Goal: Check status: Check status

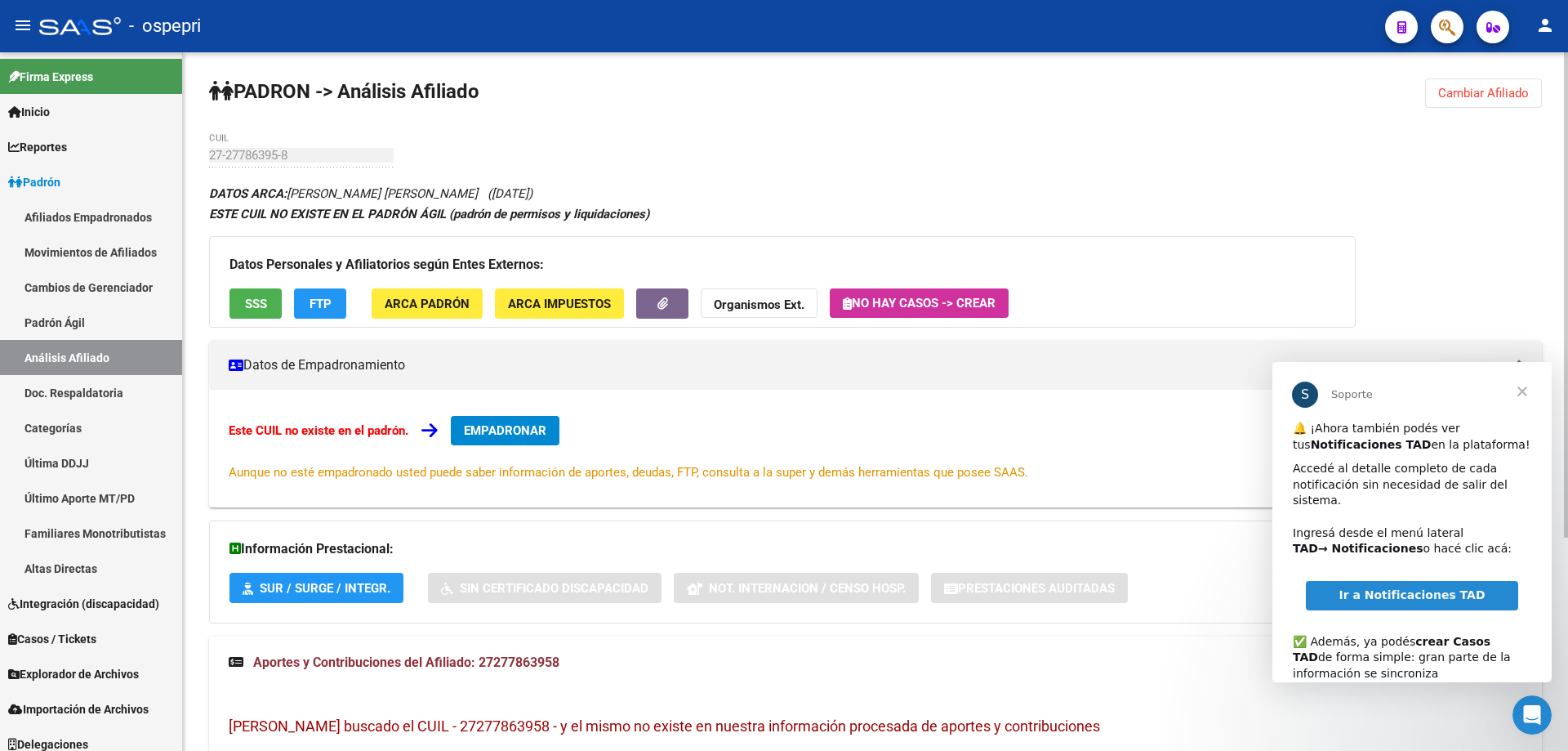
scroll to position [10, 0]
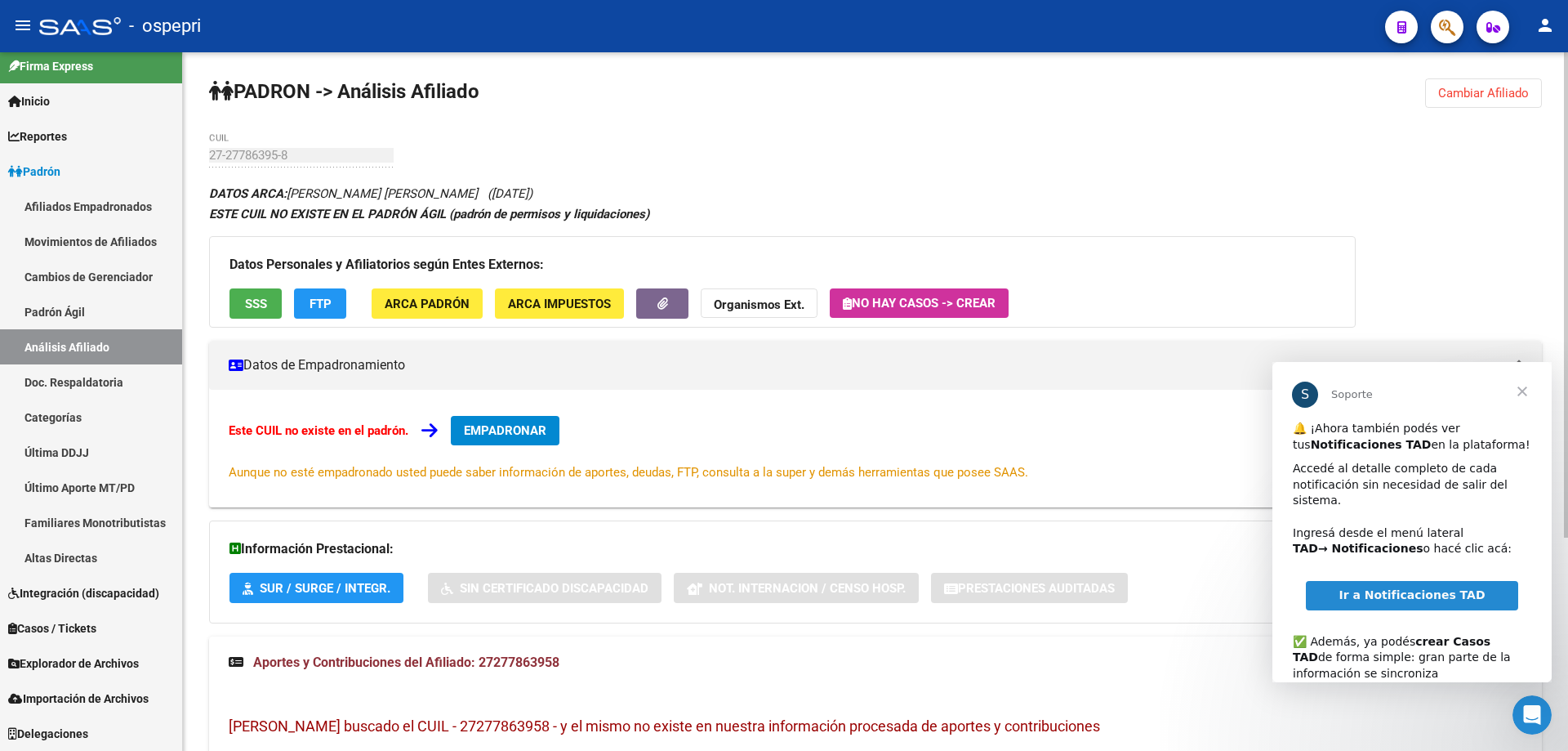
click at [1258, 172] on div "[PERSON_NAME] -> Análisis Afiliado Cambiar Afiliado 27-27786395-8 CUIL DATOS AR…" at bounding box center [875, 554] width 1385 height 1005
click at [1463, 103] on button "Cambiar Afiliado" at bounding box center [1483, 93] width 117 height 29
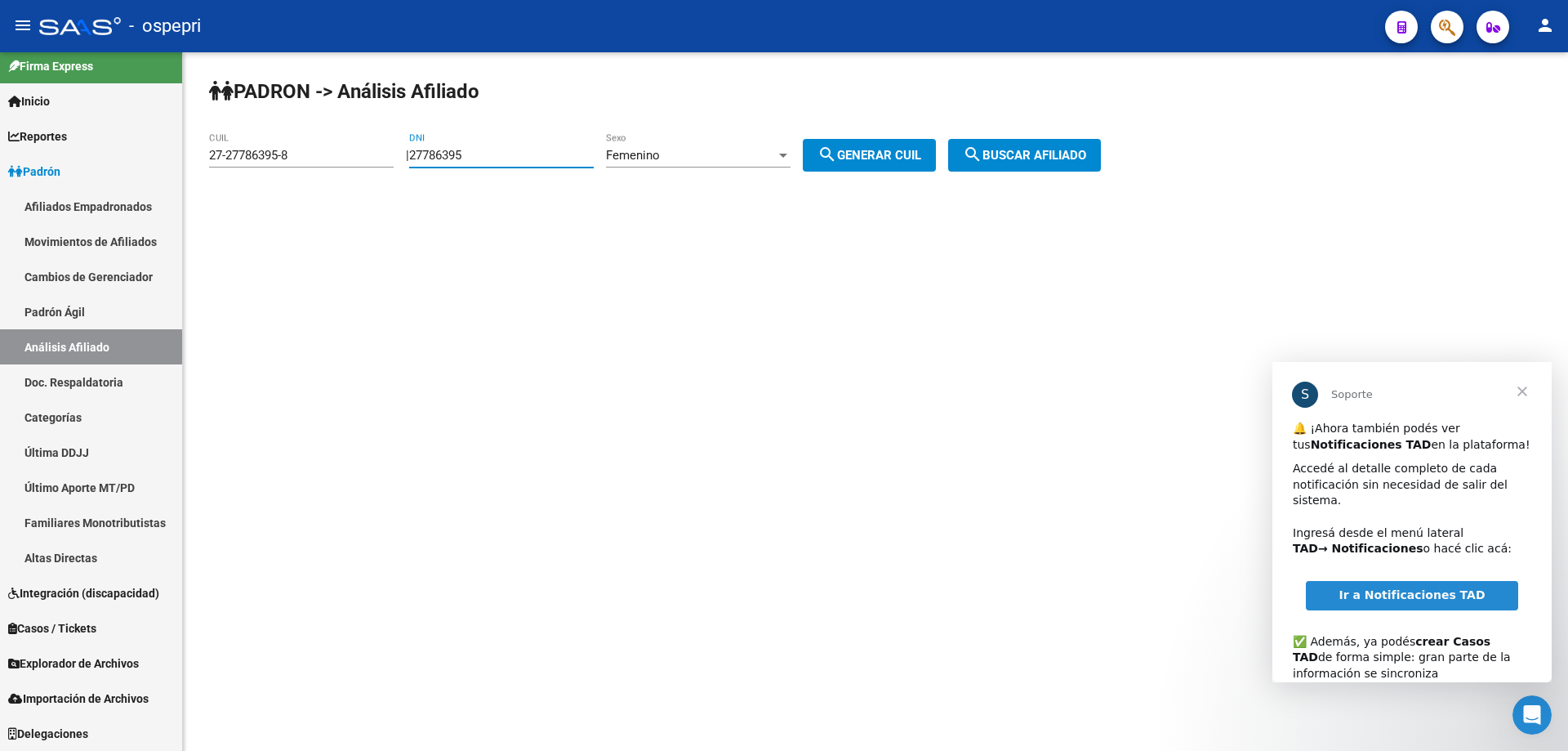
click at [450, 155] on input "27786395" at bounding box center [501, 155] width 185 height 15
paste input "31483601"
type input "31483601"
click at [803, 139] on button "search Generar CUIL" at bounding box center [870, 155] width 133 height 33
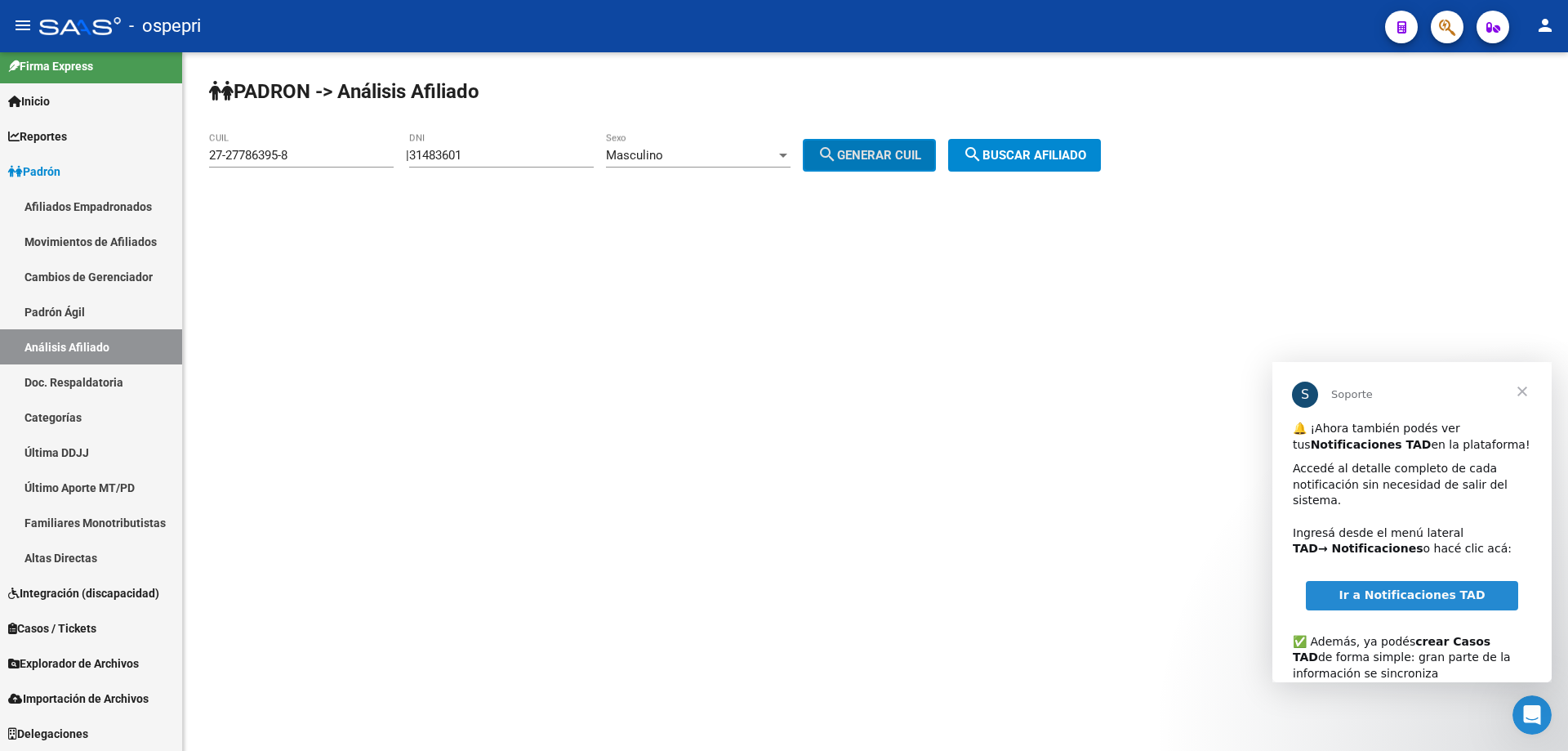
type input "20-31483601-5"
click button "search Buscar afiliado" at bounding box center [1025, 155] width 153 height 33
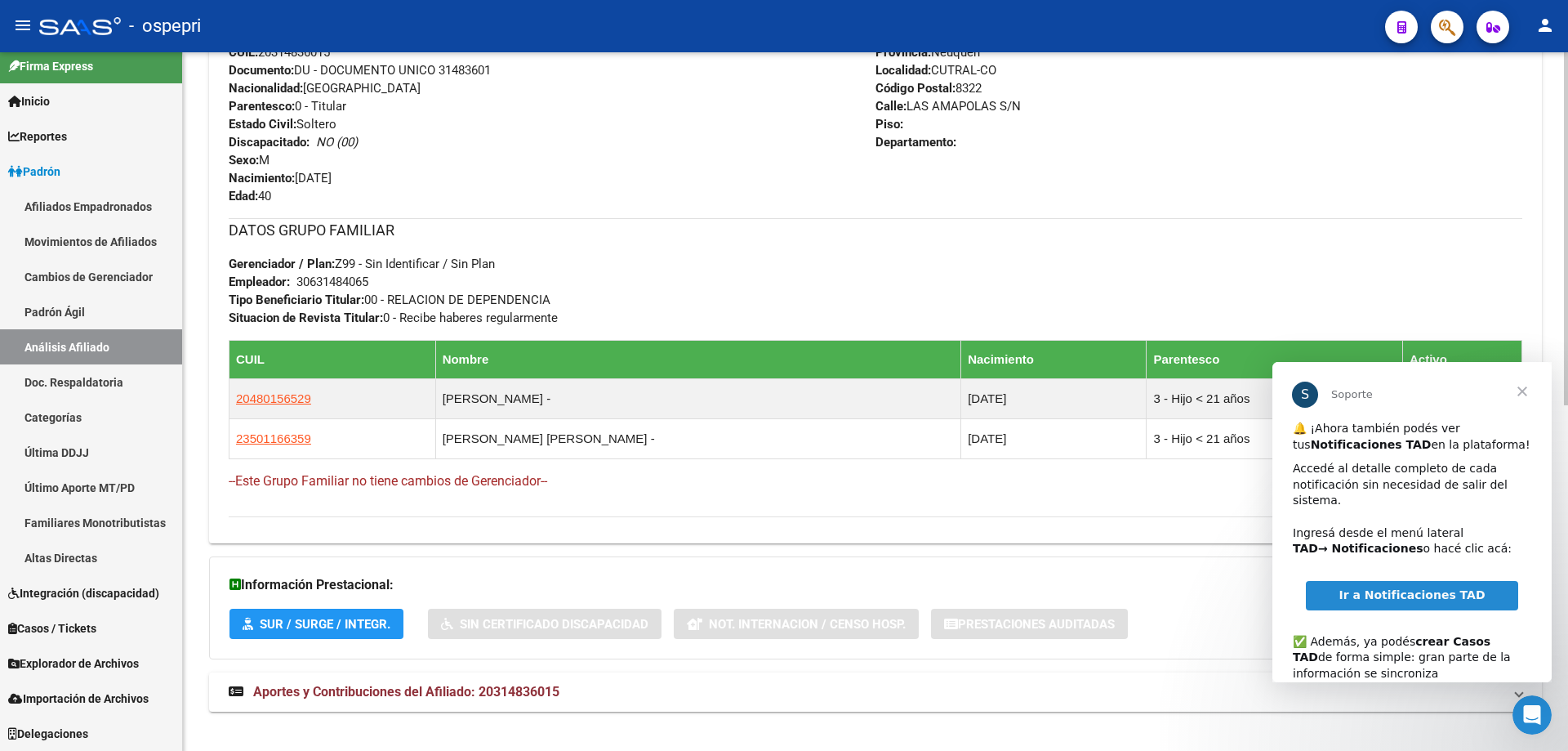
scroll to position [685, 0]
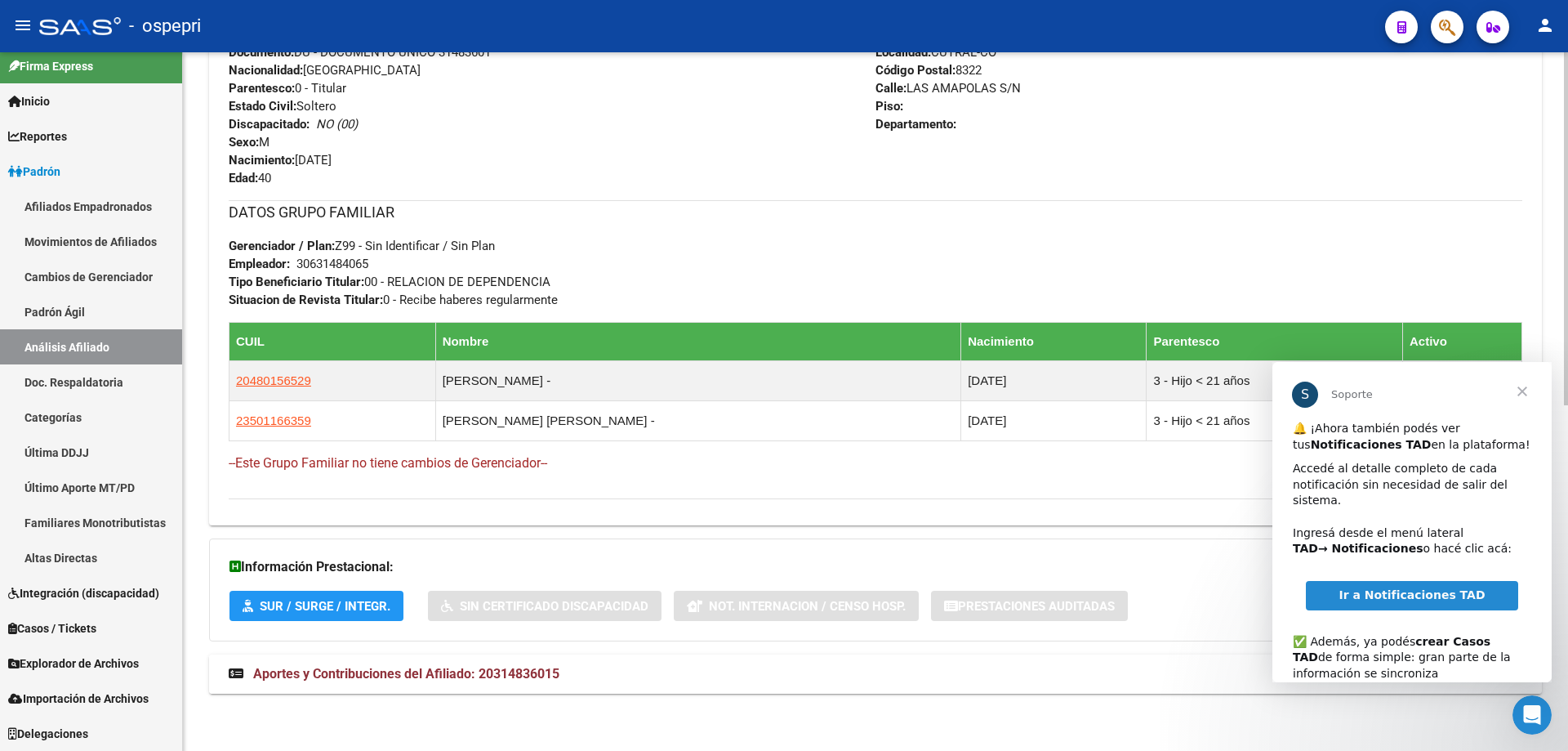
click at [464, 683] on mat-expansion-panel-header "Aportes y Contribuciones del Afiliado: 20314836015" at bounding box center [875, 674] width 1333 height 39
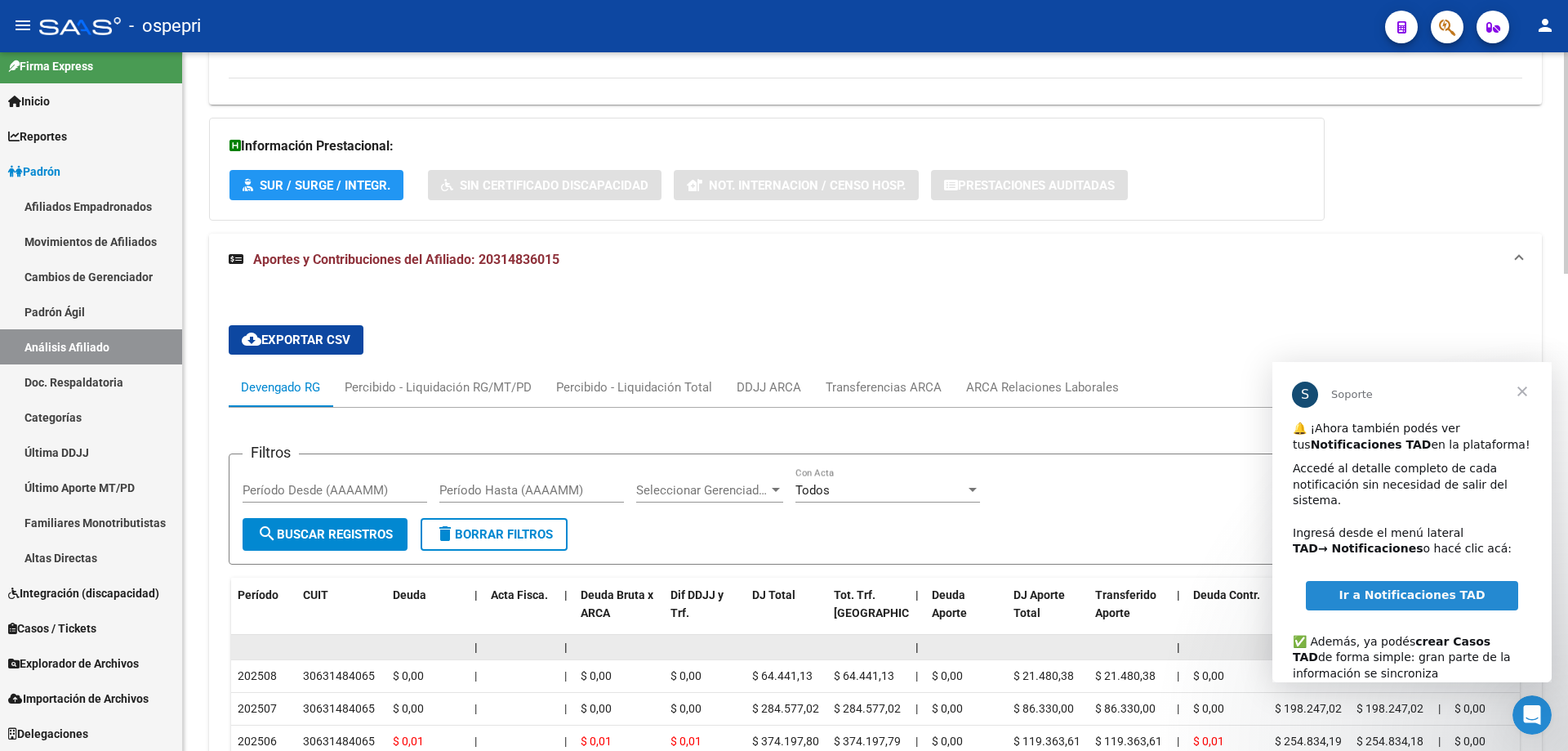
scroll to position [1324, 0]
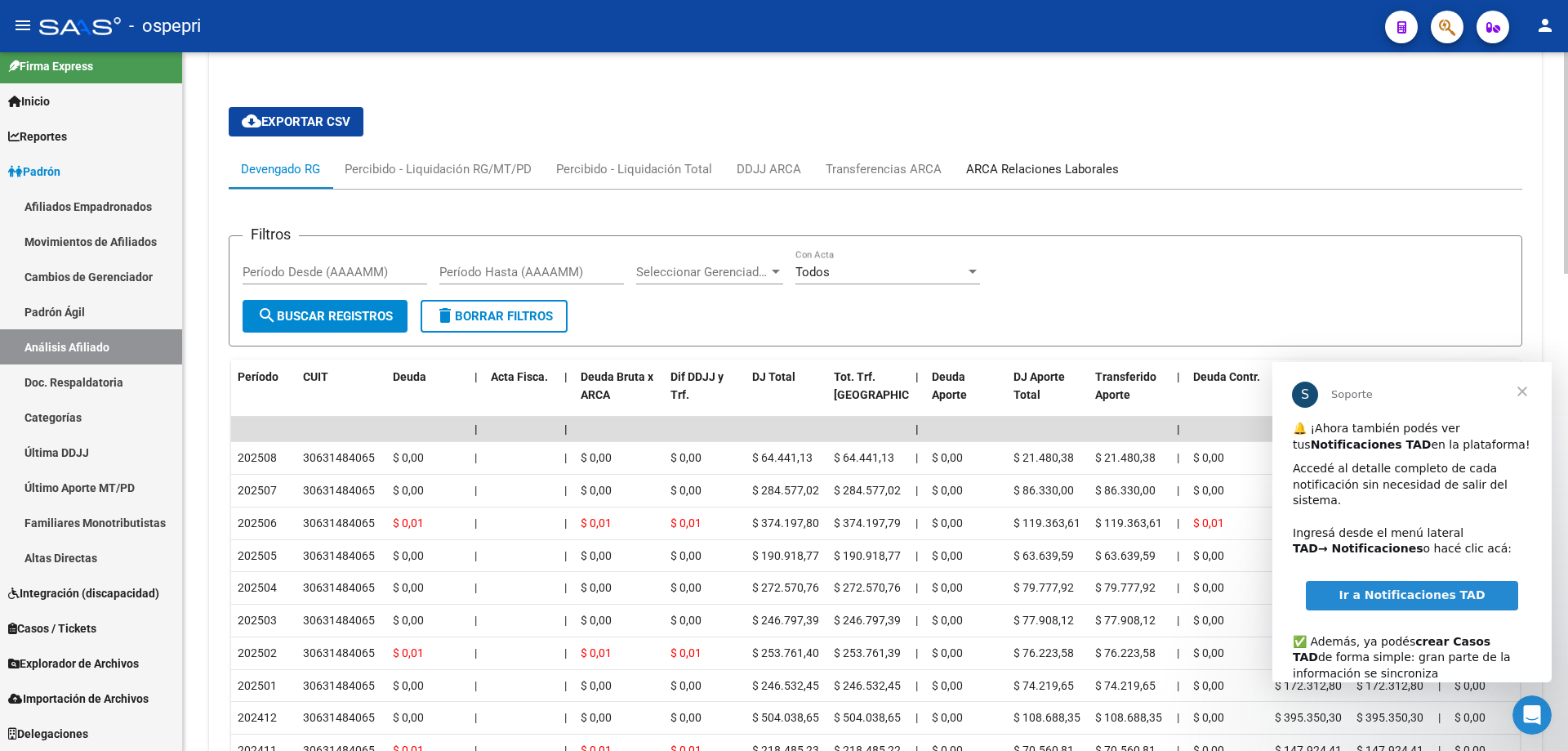
click at [1051, 172] on div "ARCA Relaciones Laborales" at bounding box center [1043, 169] width 153 height 18
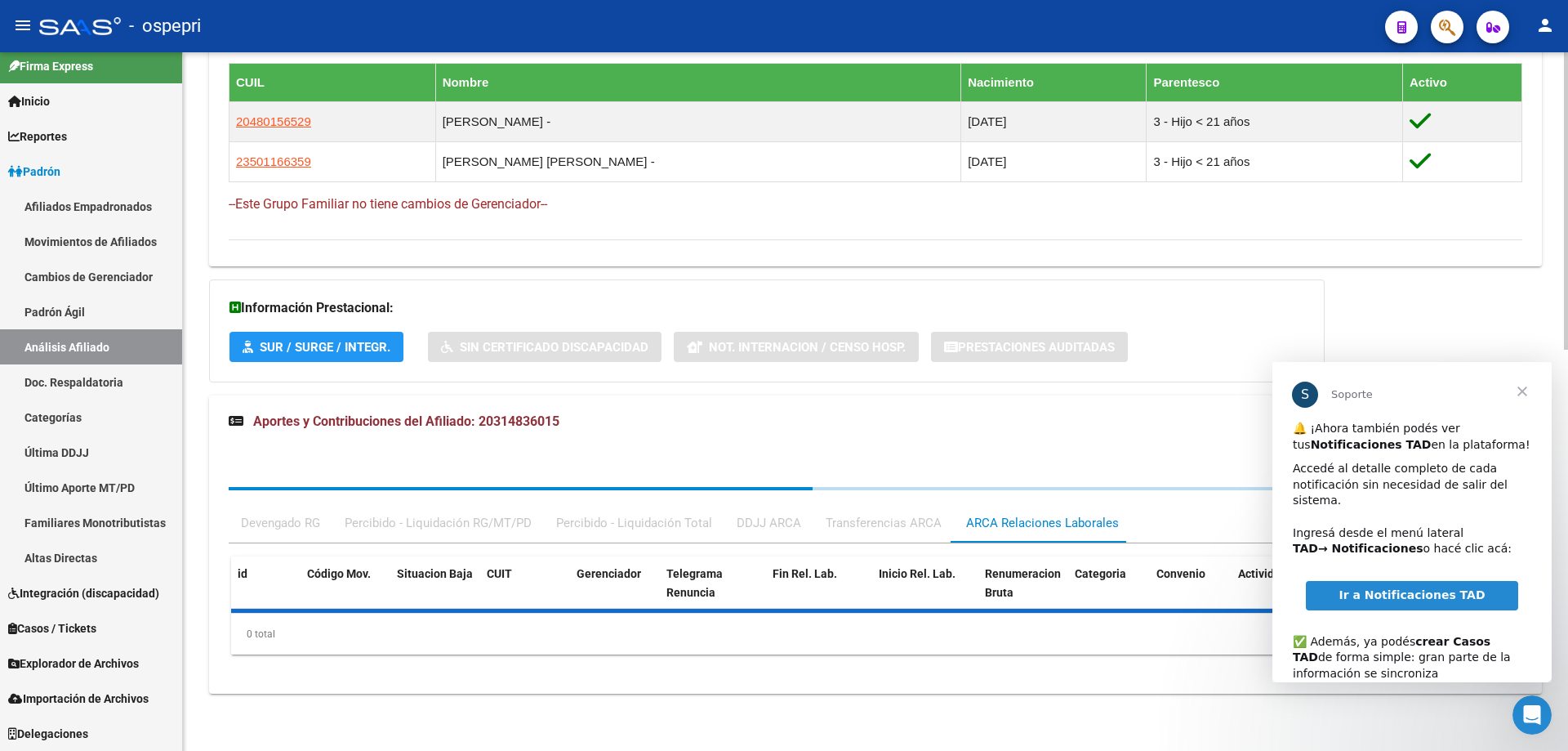
scroll to position [1024, 0]
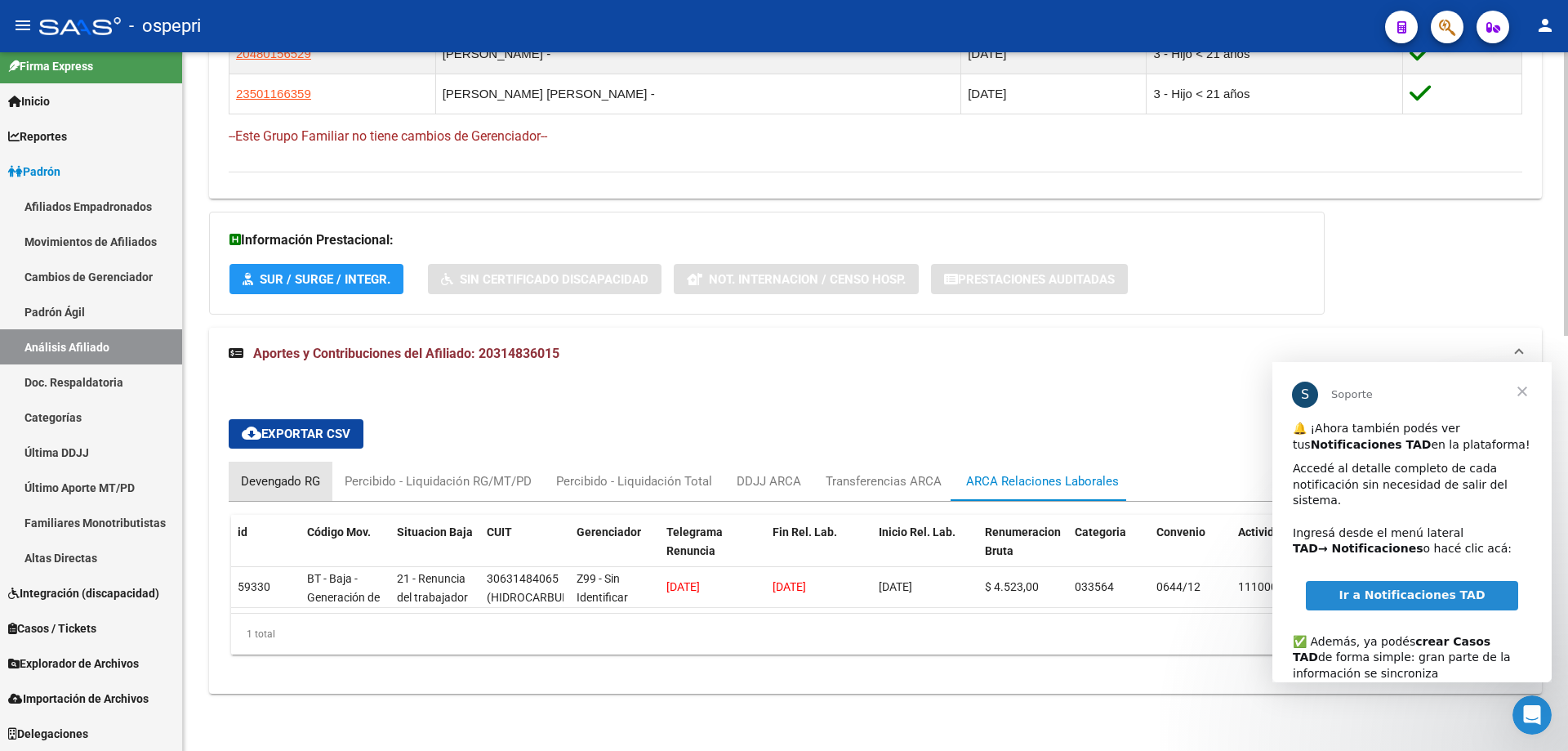
click at [262, 472] on div "Devengado RG" at bounding box center [281, 481] width 80 height 18
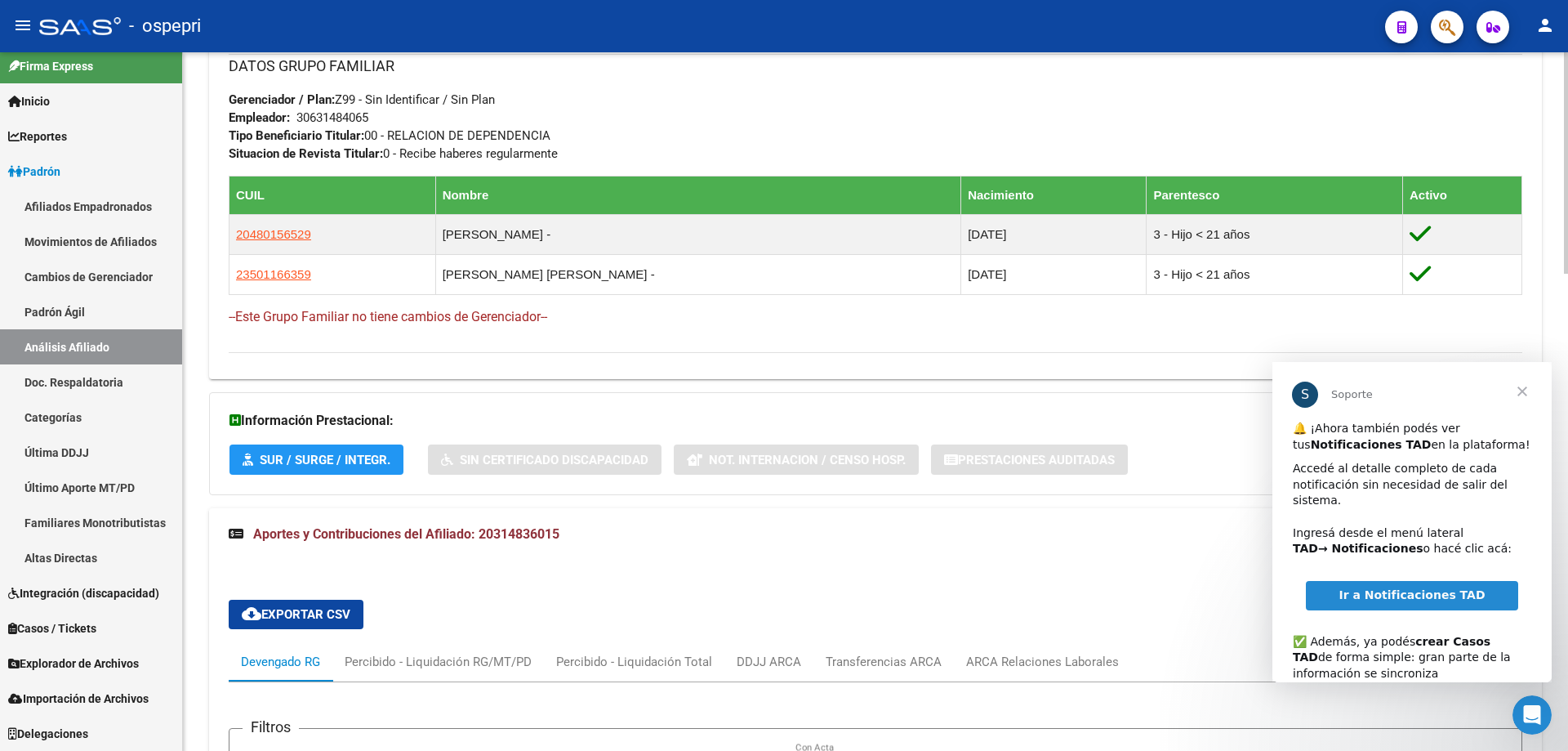
scroll to position [872, 0]
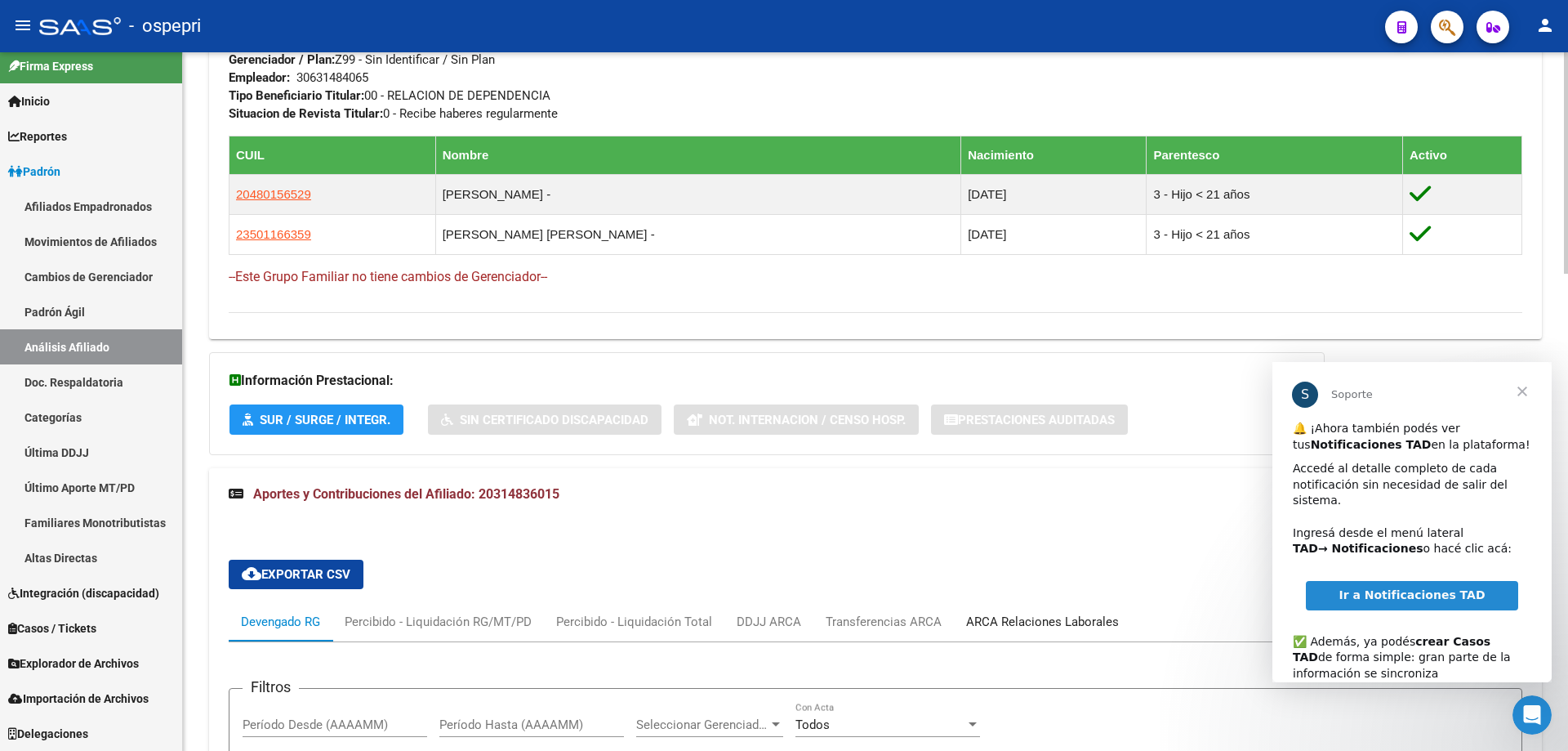
click at [976, 612] on div "ARCA Relaciones Laborales" at bounding box center [1043, 621] width 153 height 18
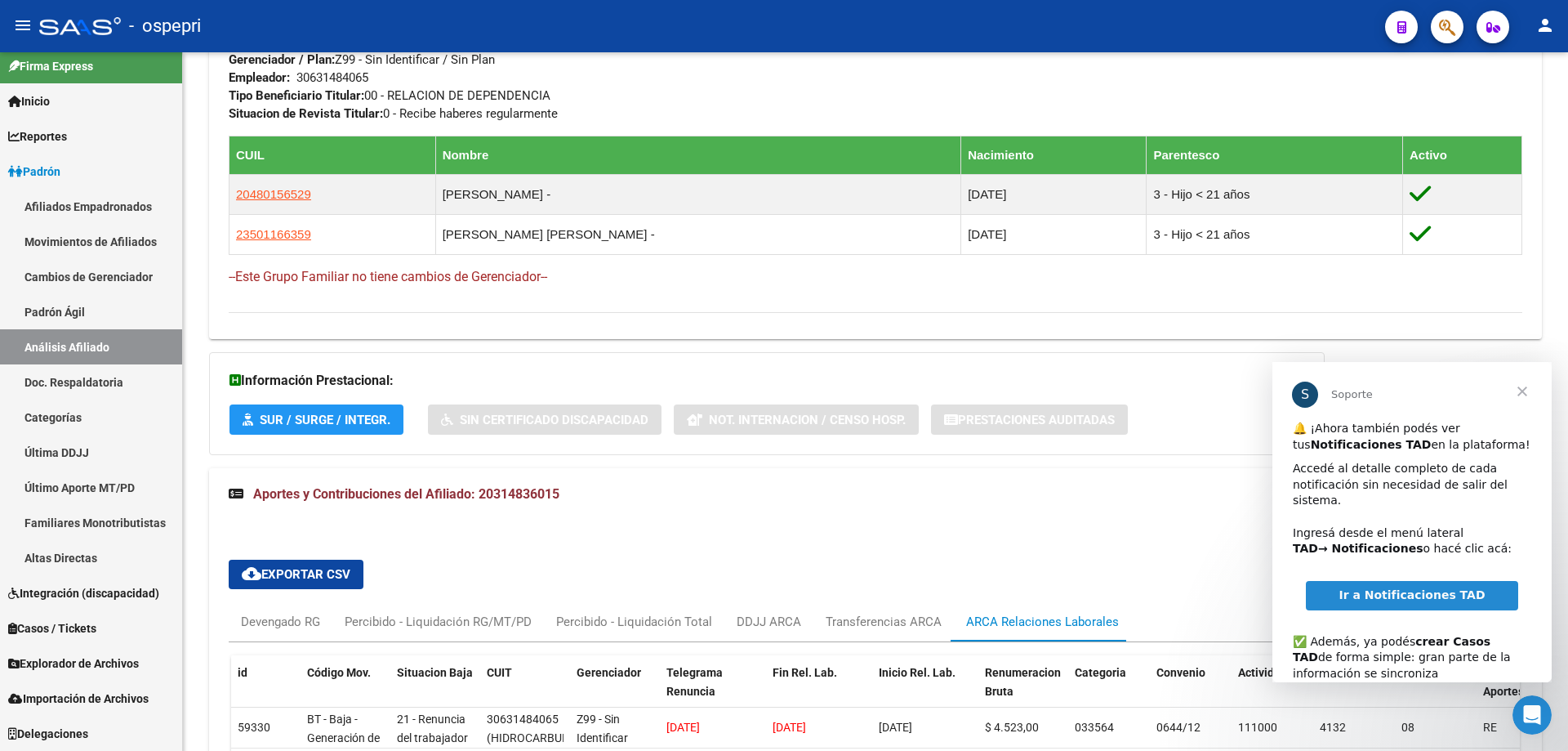
scroll to position [1024, 0]
